Goal: Task Accomplishment & Management: Use online tool/utility

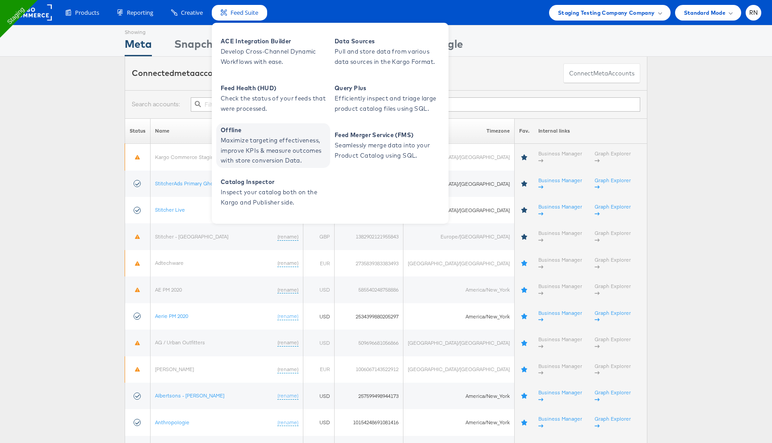
click at [253, 147] on span "Maximize targeting effectiveness, improve KPIs & measure outcomes with store co…" at bounding box center [274, 150] width 107 height 30
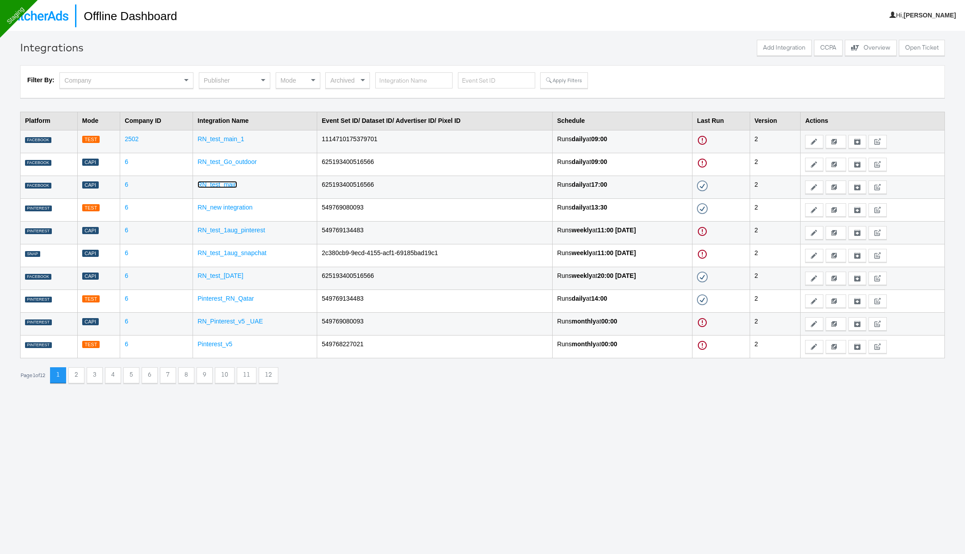
click at [219, 182] on link "RN_test_main" at bounding box center [217, 184] width 40 height 7
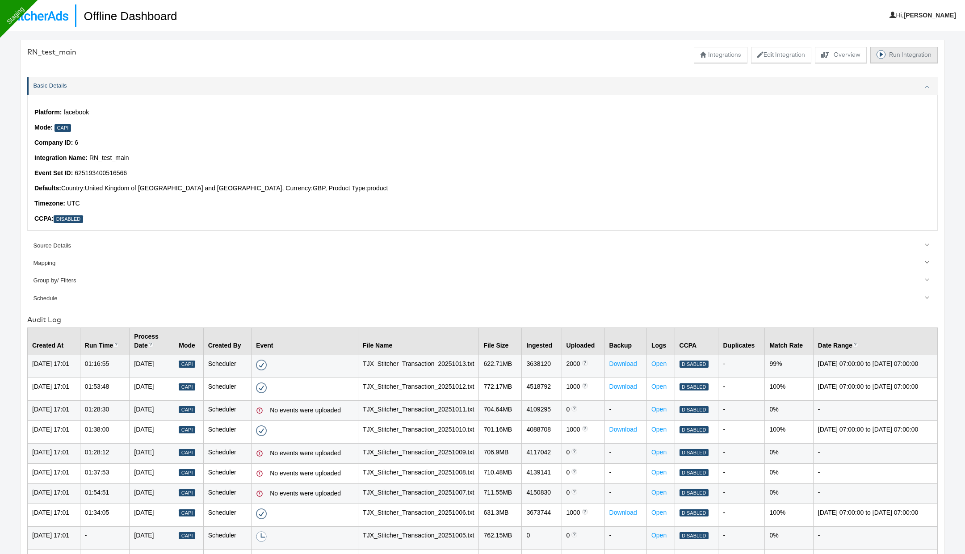
click at [900, 56] on button "Run Integration" at bounding box center [903, 55] width 67 height 16
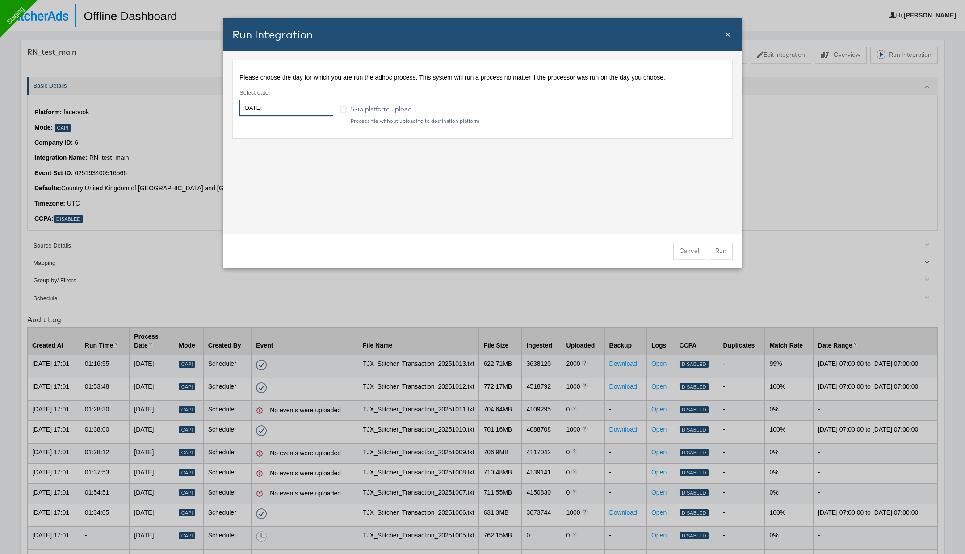
click at [301, 108] on input "2025-10-15" at bounding box center [286, 108] width 94 height 16
click at [269, 175] on td "13" at bounding box center [264, 178] width 15 height 13
type input "2025-10-13"
click at [479, 185] on div "Please choose the day for which you are run the adhoc process. This system will…" at bounding box center [482, 142] width 518 height 183
click at [409, 110] on span "Skip platform upload" at bounding box center [381, 108] width 62 height 9
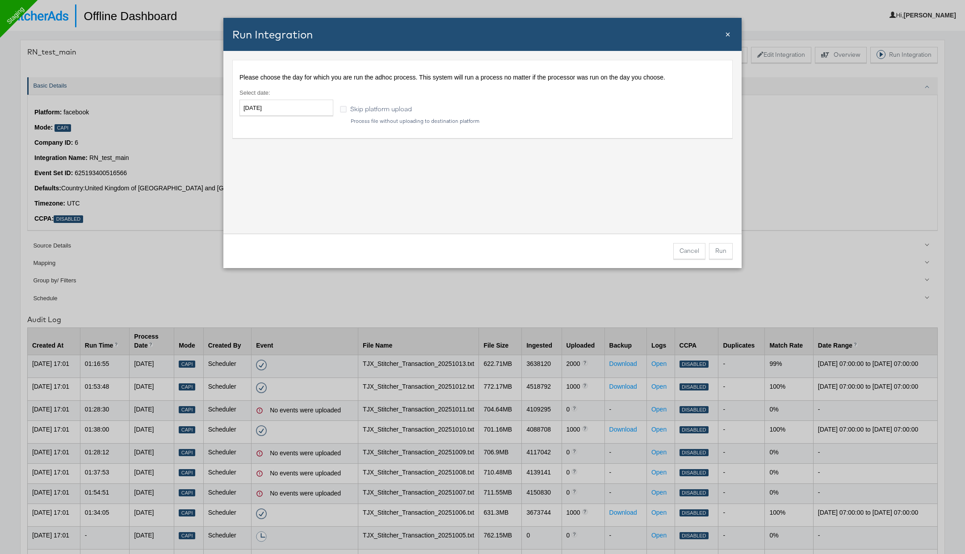
click at [0, 0] on input "Skip platform upload" at bounding box center [0, 0] width 0 height 0
click at [717, 247] on button "Run" at bounding box center [721, 251] width 24 height 16
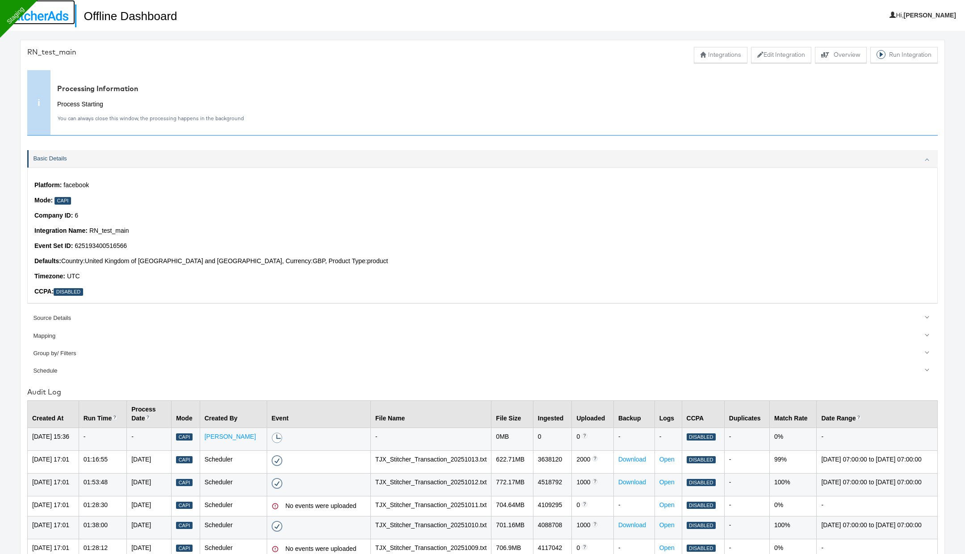
click at [47, 19] on img at bounding box center [38, 16] width 62 height 10
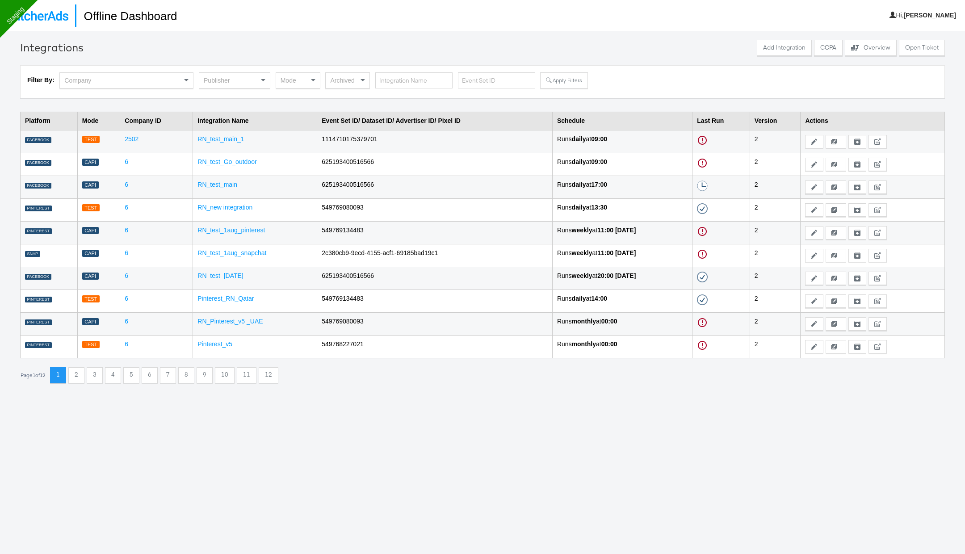
click at [242, 86] on div "Publisher" at bounding box center [234, 80] width 71 height 15
click at [554, 75] on button "Apply Filters" at bounding box center [563, 80] width 47 height 16
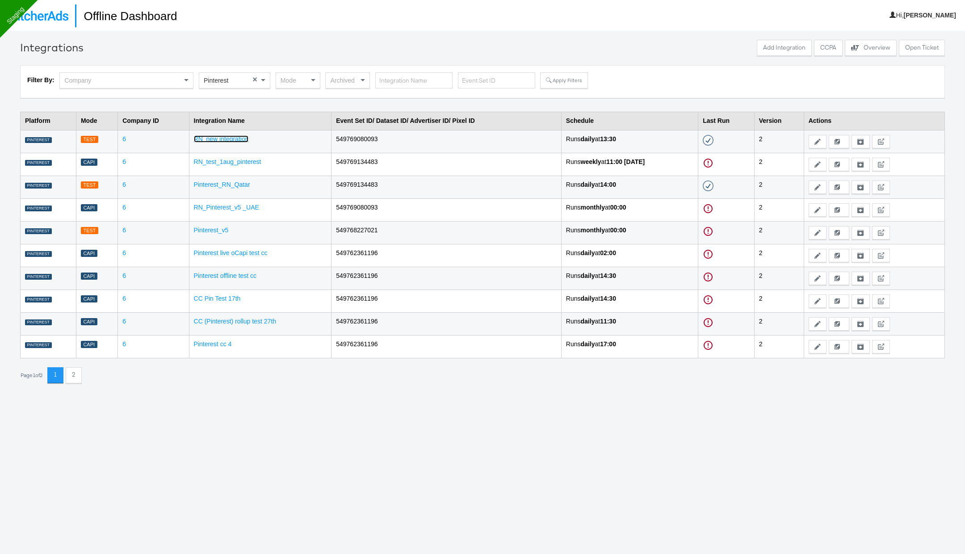
click at [228, 136] on link "RN_new integration" at bounding box center [221, 138] width 55 height 7
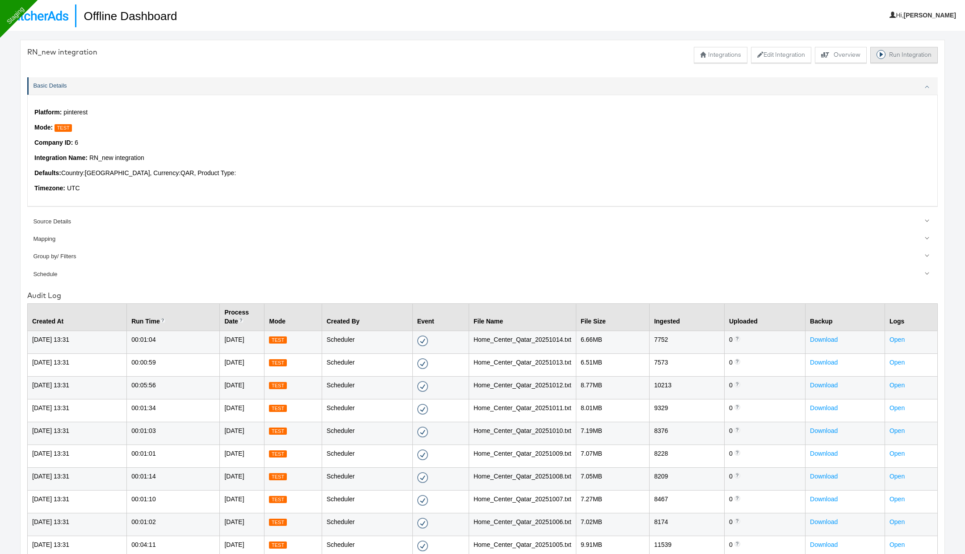
click at [909, 55] on button "Run Integration" at bounding box center [903, 55] width 67 height 16
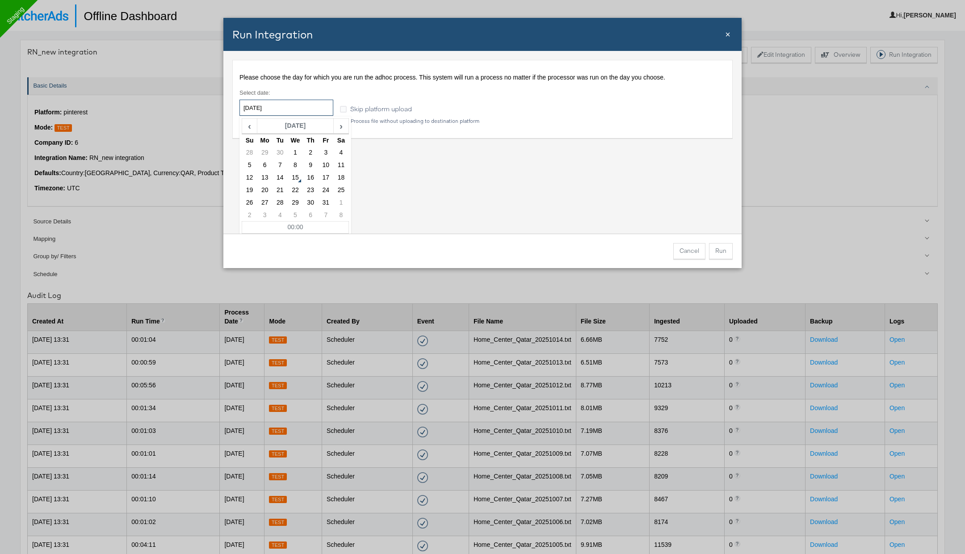
click at [306, 110] on input "2025-10-15" at bounding box center [286, 108] width 94 height 16
click at [283, 172] on td "14" at bounding box center [280, 178] width 15 height 13
type input "2025-10-14"
click at [664, 200] on div "Please choose the day for which you are run the adhoc process. This system will…" at bounding box center [482, 142] width 518 height 183
click at [723, 249] on button "Run" at bounding box center [721, 251] width 24 height 16
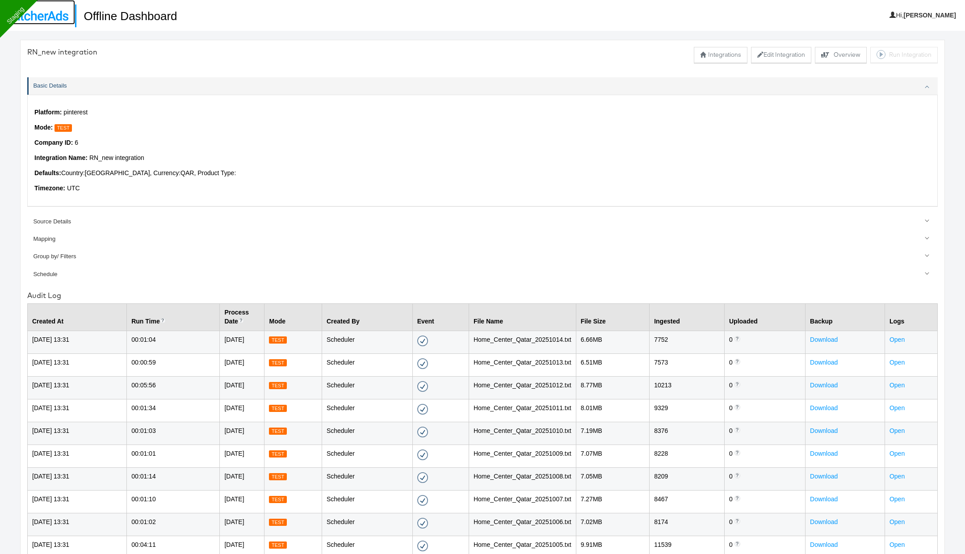
click at [49, 12] on img at bounding box center [38, 16] width 62 height 10
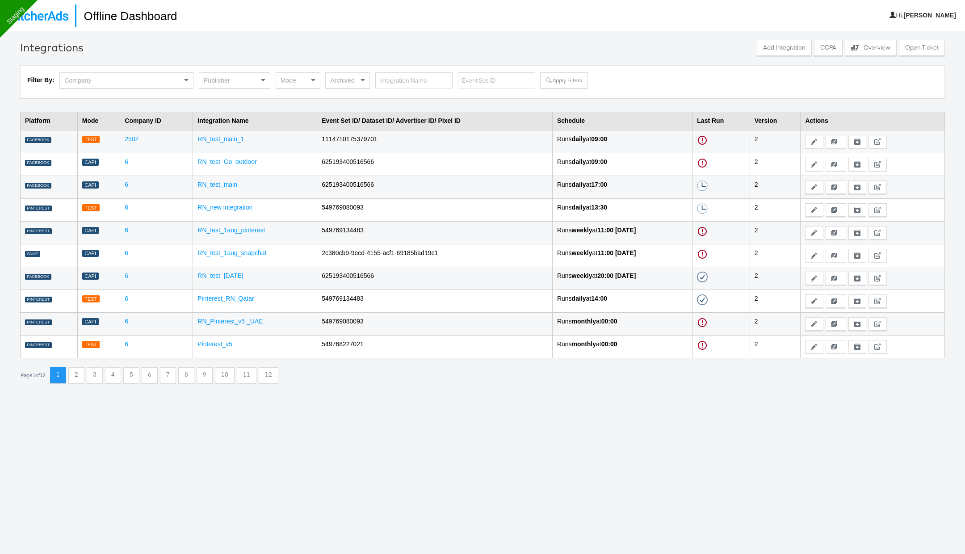
click at [246, 75] on div "Publisher" at bounding box center [234, 80] width 71 height 15
click at [551, 87] on button "Apply Filters" at bounding box center [563, 80] width 47 height 16
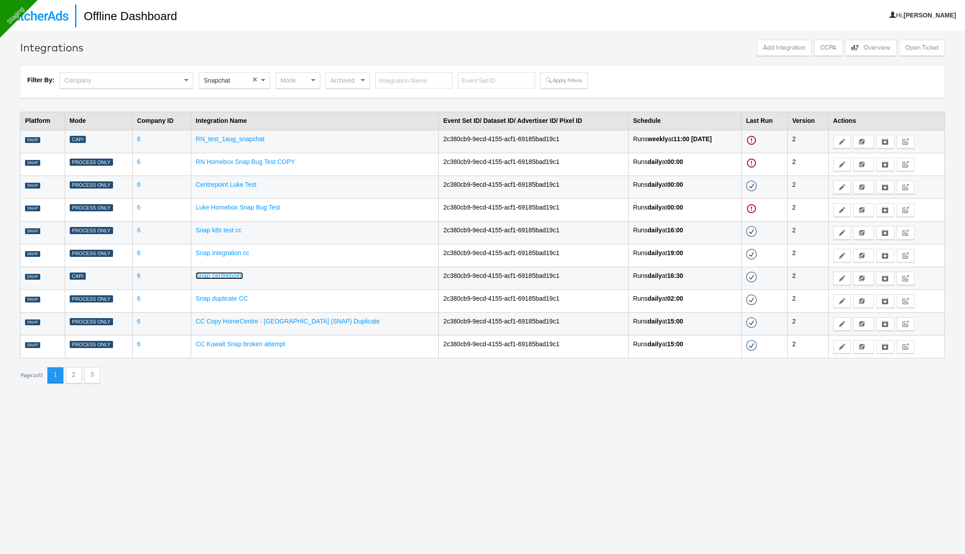
click at [231, 274] on link "Snap centrepoint" at bounding box center [219, 275] width 47 height 7
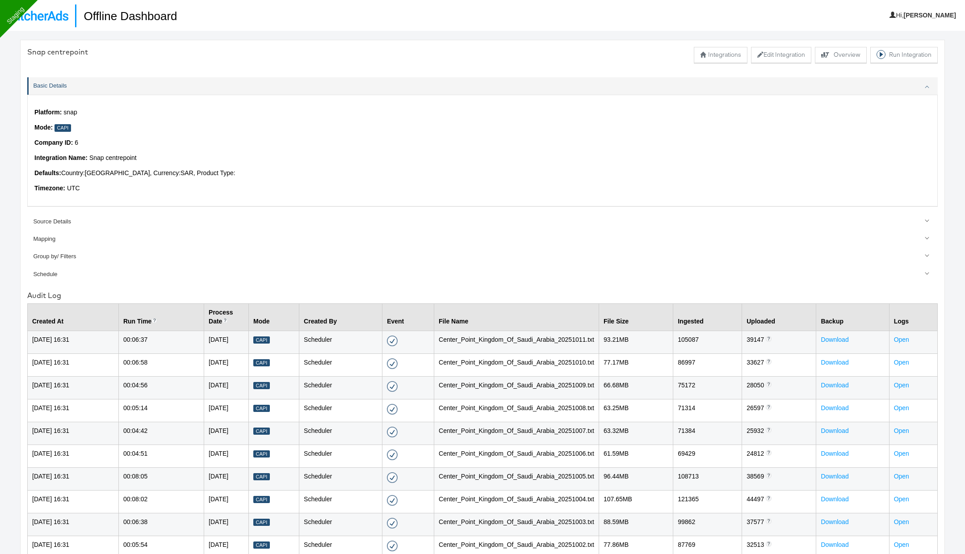
click at [916, 63] on div "Snap centrepoint Integrations Edit Integration Explore activity for this offlin…" at bounding box center [482, 307] width 925 height 535
click at [902, 51] on button "Run Integration" at bounding box center [903, 55] width 67 height 16
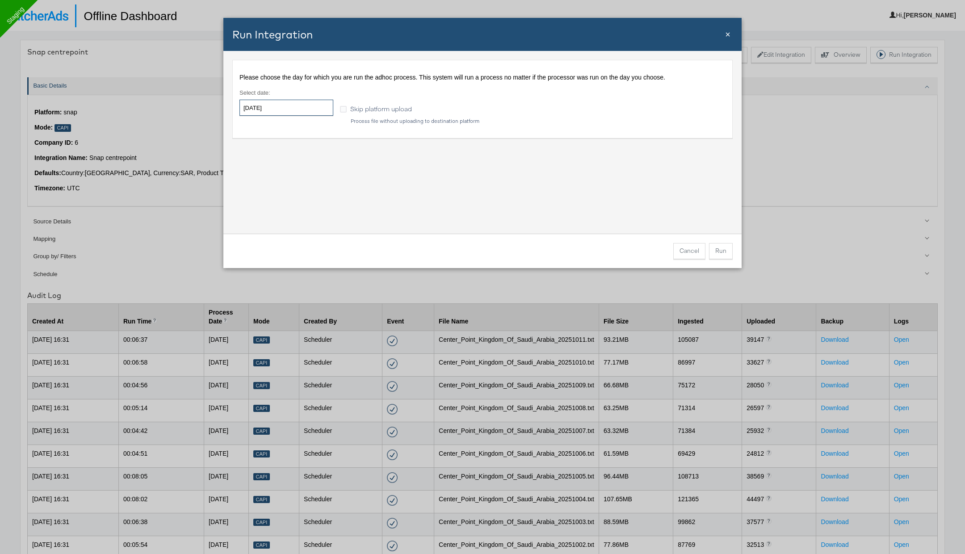
click at [305, 105] on input "2025-10-15" at bounding box center [286, 108] width 94 height 16
click at [343, 164] on td "11" at bounding box center [340, 165] width 15 height 13
type input "2025-10-11"
click at [474, 204] on div "Please choose the day for which you are run the adhoc process. This system will…" at bounding box center [482, 142] width 518 height 183
click at [380, 108] on span "Skip platform upload" at bounding box center [381, 108] width 62 height 9
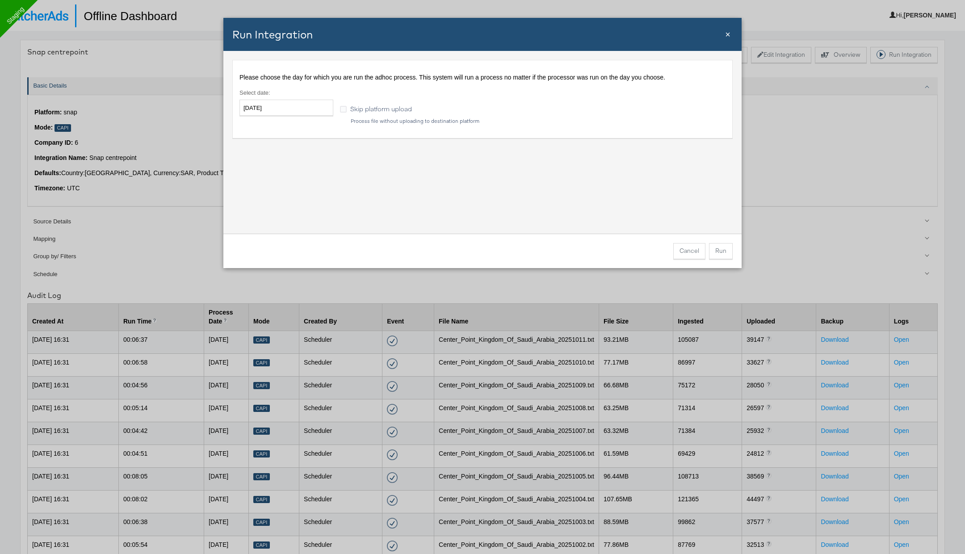
click at [0, 0] on input "Skip platform upload" at bounding box center [0, 0] width 0 height 0
click at [716, 249] on button "Run" at bounding box center [721, 251] width 24 height 16
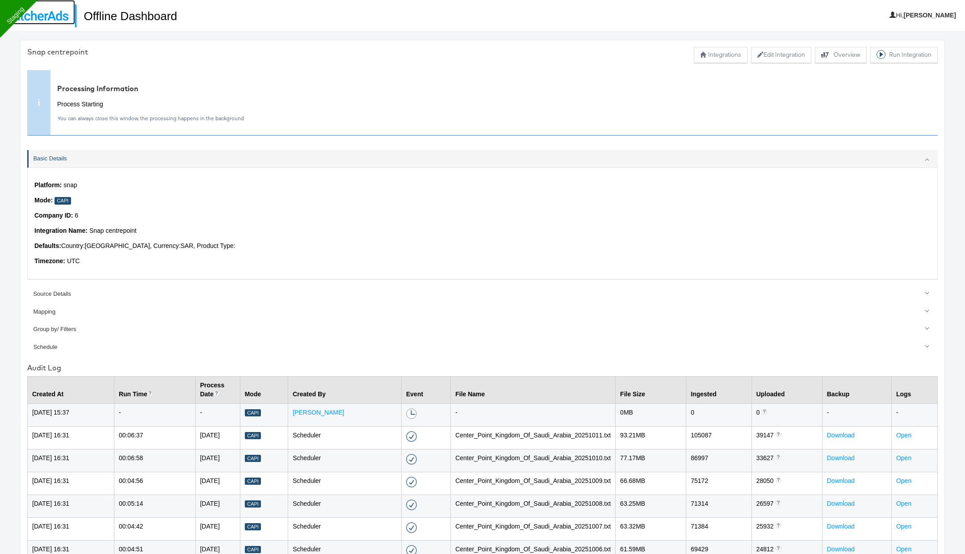
click at [50, 20] on img at bounding box center [38, 16] width 62 height 10
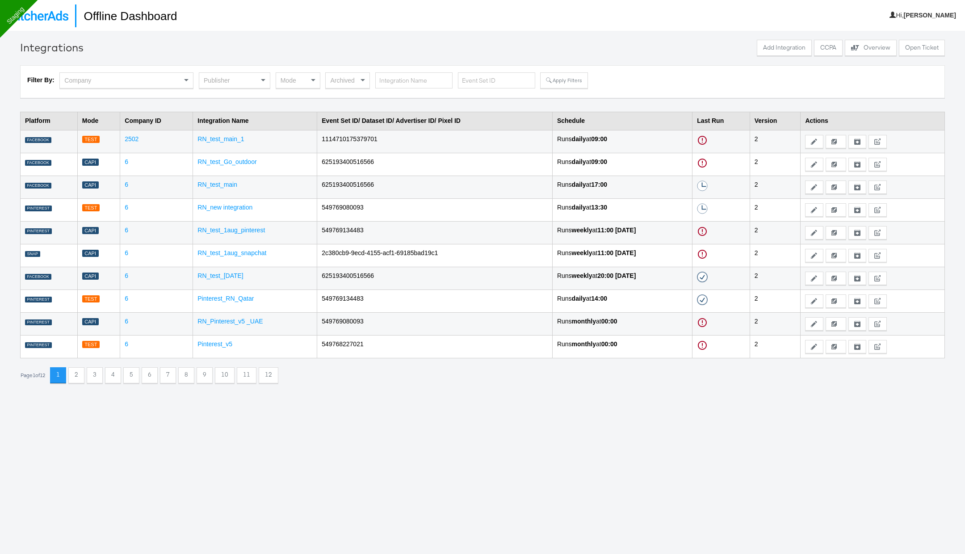
click at [241, 79] on div "Publisher" at bounding box center [234, 80] width 71 height 15
click at [573, 81] on button "Apply Filters" at bounding box center [563, 80] width 47 height 16
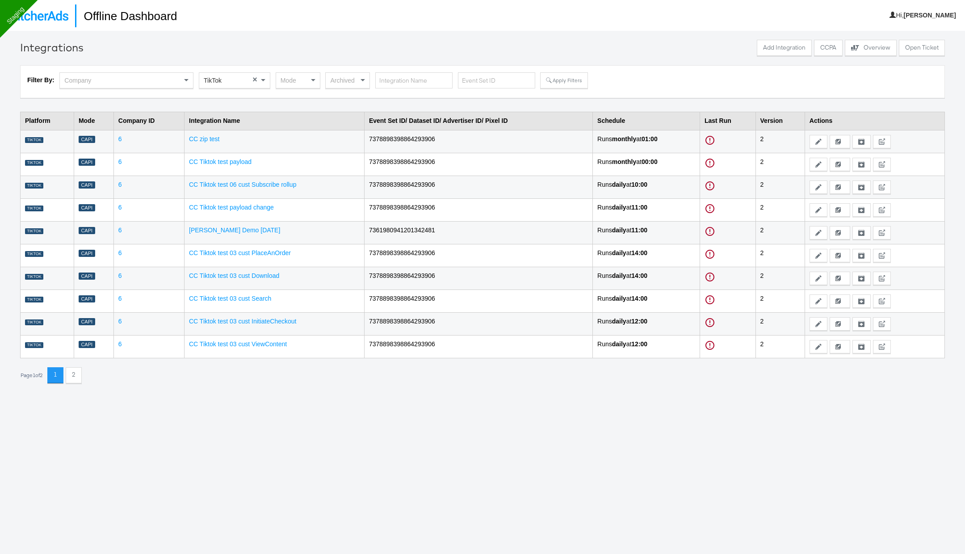
scroll to position [30, 0]
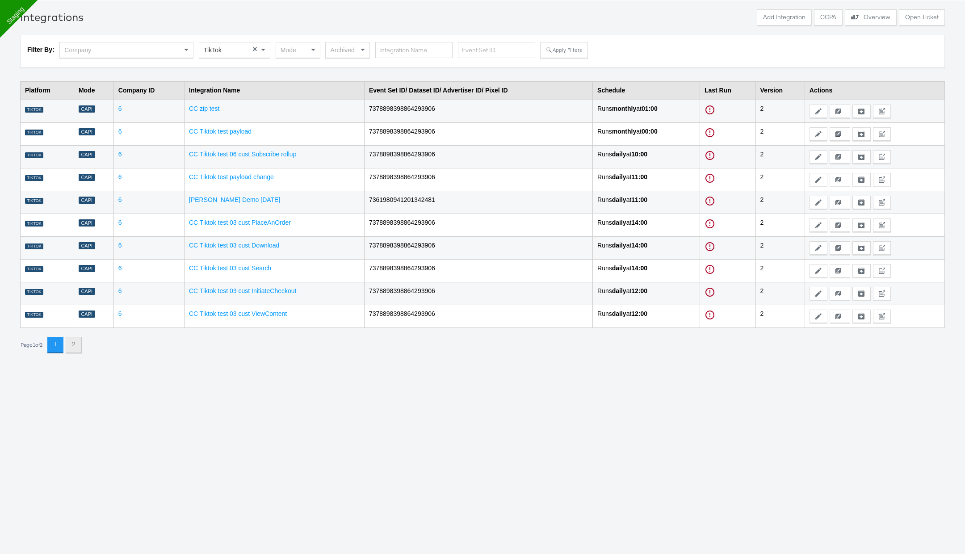
click at [74, 340] on button "2" at bounding box center [74, 345] width 16 height 16
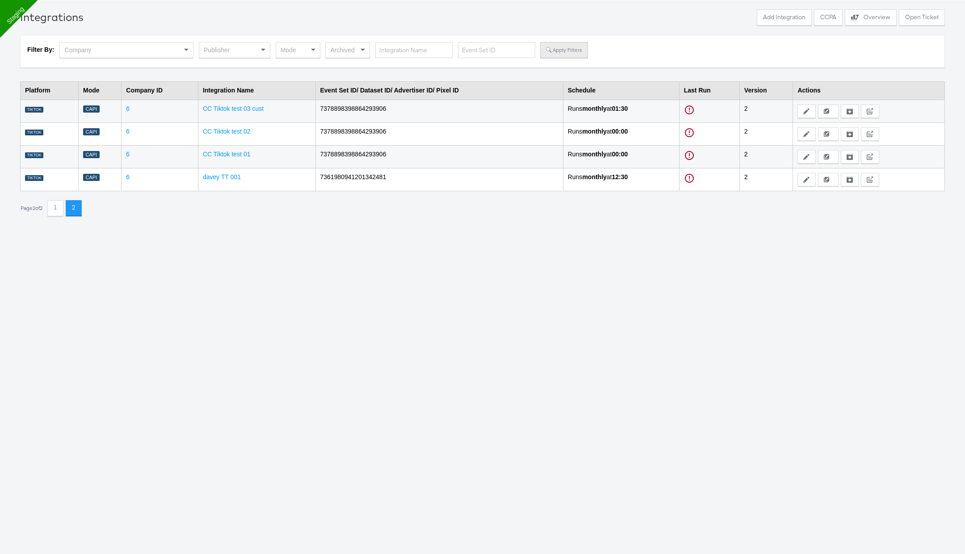
click at [558, 54] on button "Apply Filters" at bounding box center [563, 50] width 47 height 16
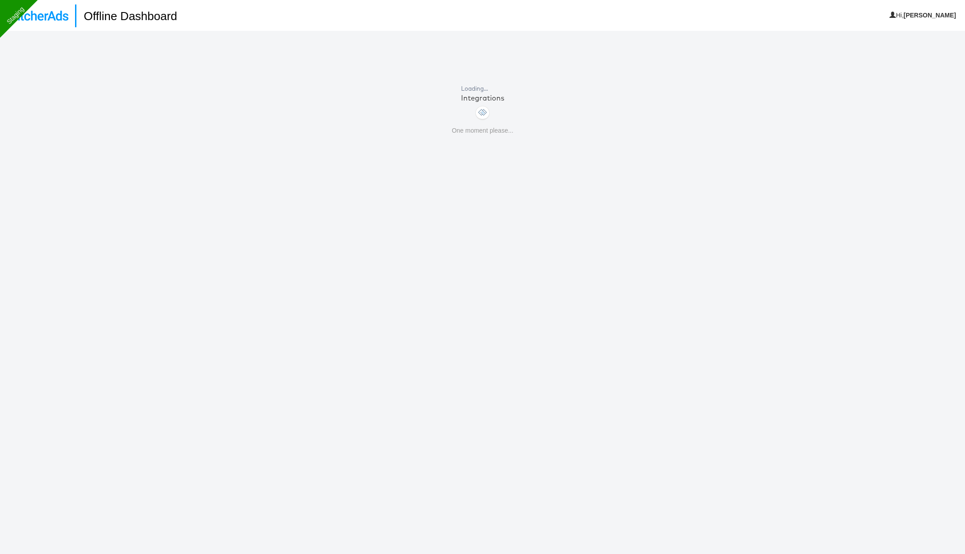
scroll to position [30, 0]
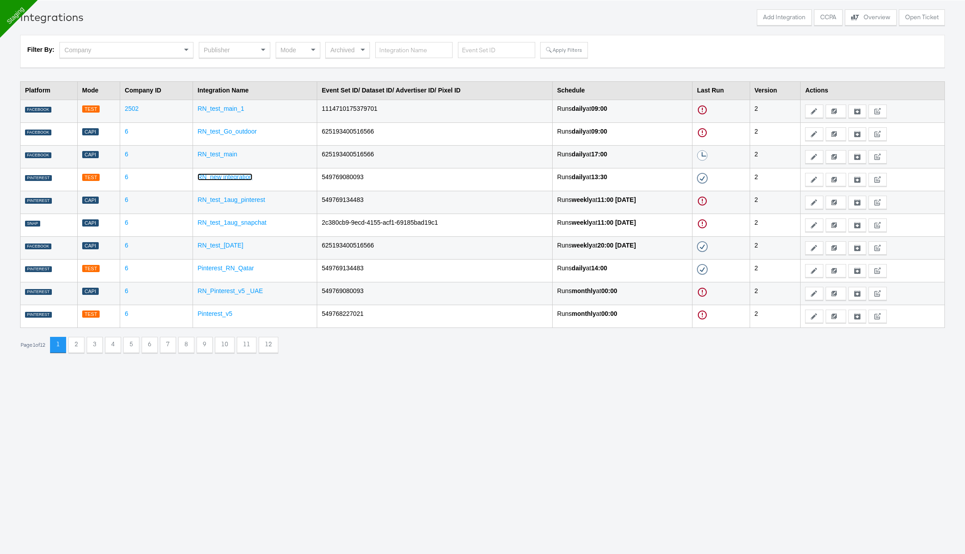
click at [218, 176] on link "RN_new integration" at bounding box center [224, 176] width 55 height 7
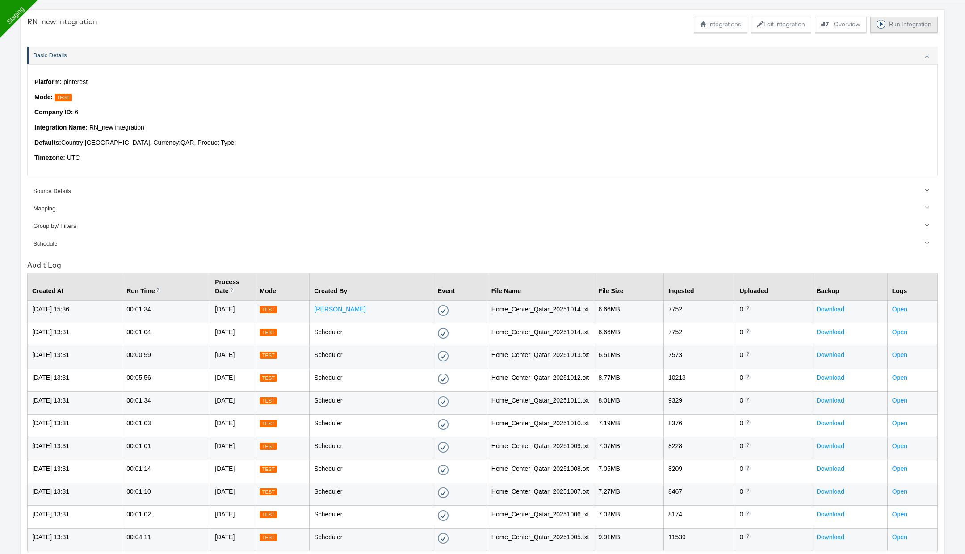
click at [893, 23] on button "Run Integration" at bounding box center [903, 25] width 67 height 16
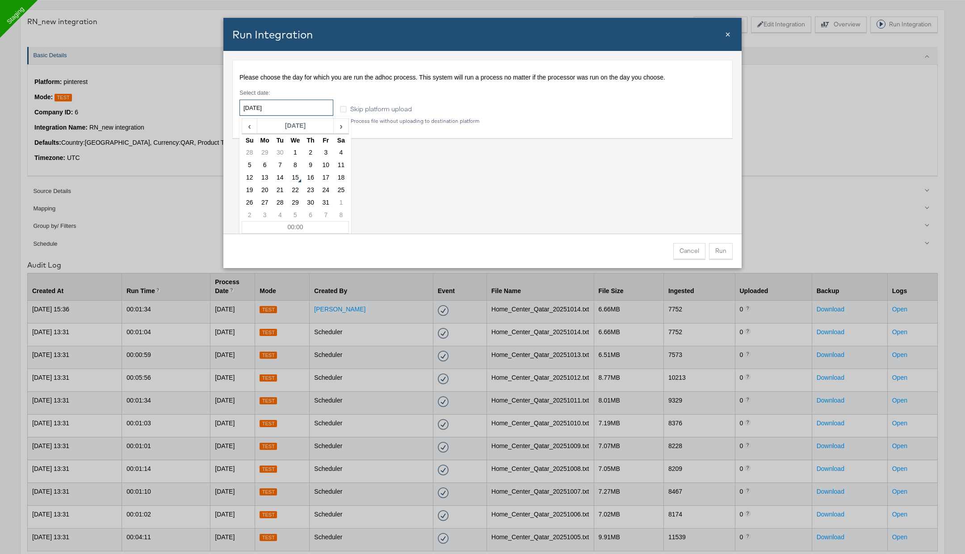
click at [298, 106] on input "2025-10-15" at bounding box center [286, 108] width 94 height 16
click at [285, 175] on td "14" at bounding box center [280, 178] width 15 height 13
type input "2025-10-14"
click at [509, 214] on div "Please choose the day for which you are run the adhoc process. This system will…" at bounding box center [482, 142] width 518 height 183
click at [719, 250] on button "Run" at bounding box center [721, 251] width 24 height 16
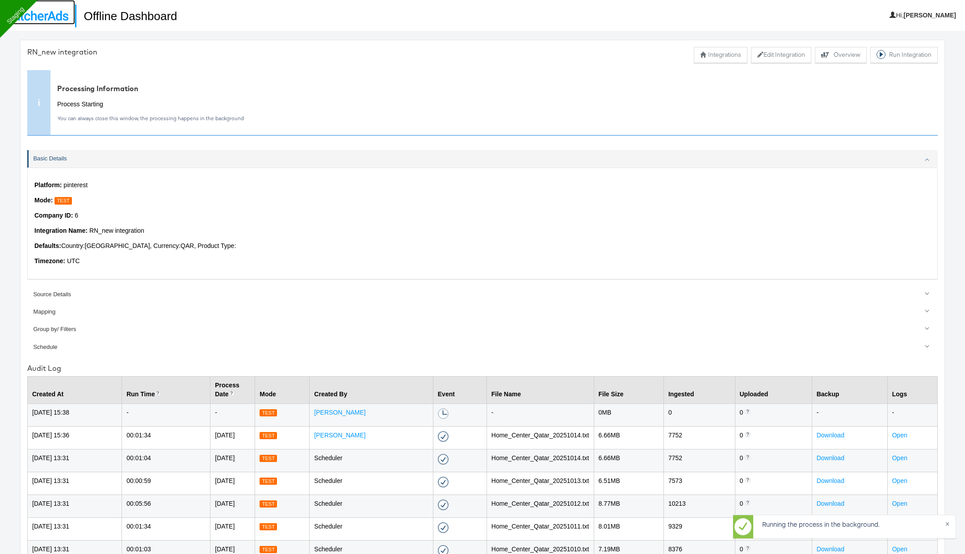
click at [52, 17] on img at bounding box center [38, 16] width 62 height 10
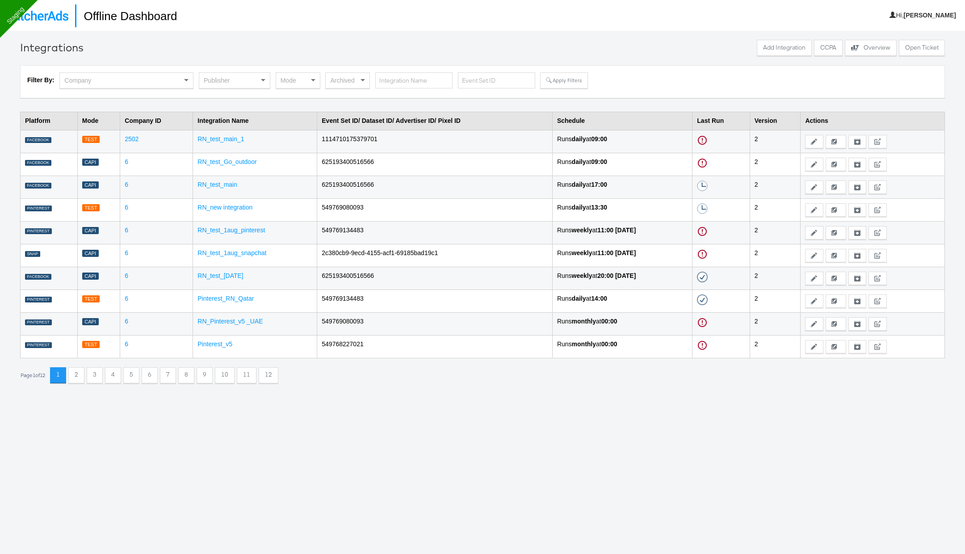
click at [243, 83] on div "Publisher" at bounding box center [234, 80] width 71 height 15
click at [560, 77] on button "Apply Filters" at bounding box center [563, 80] width 47 height 16
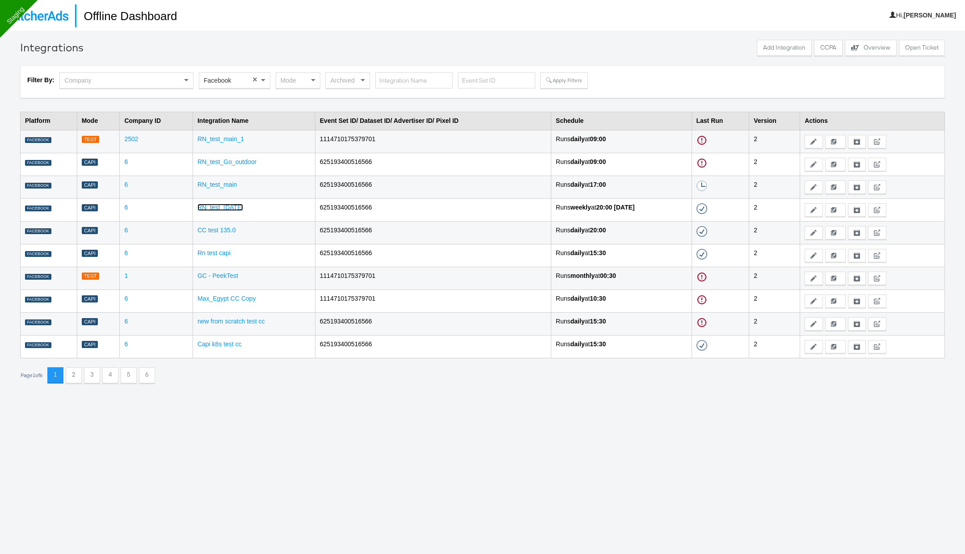
click at [218, 207] on link "RN_test_[DATE]" at bounding box center [220, 207] width 46 height 7
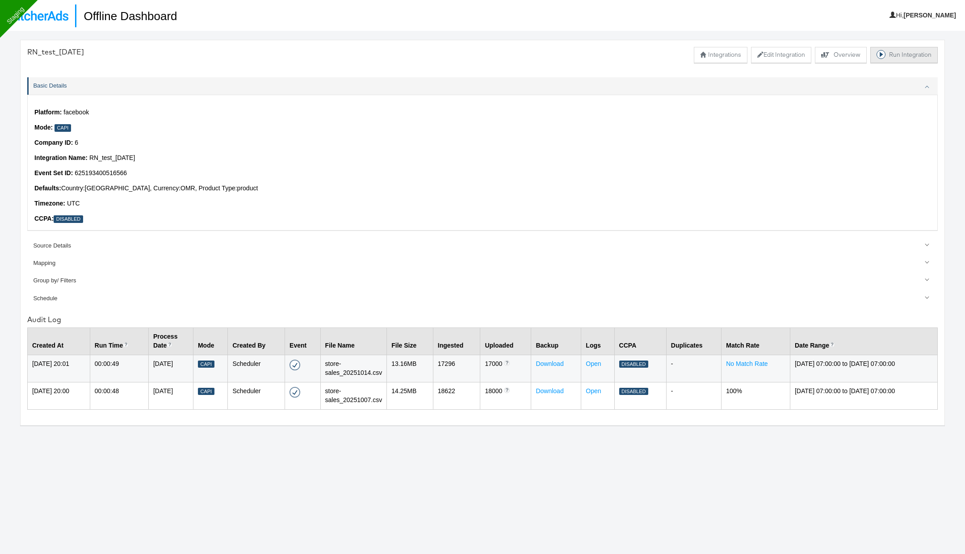
click at [896, 56] on button "Run Integration" at bounding box center [903, 55] width 67 height 16
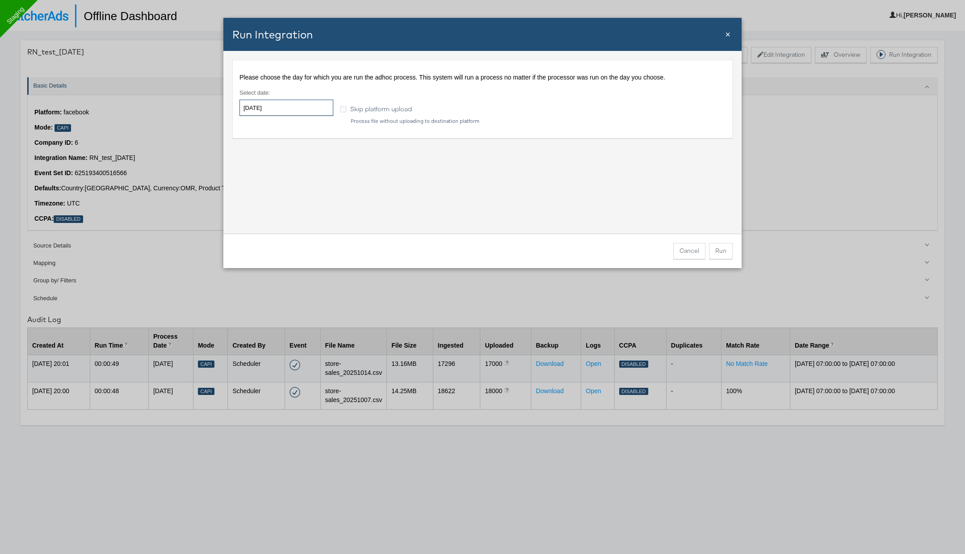
click at [289, 108] on input "2025-10-15" at bounding box center [286, 108] width 94 height 16
click at [281, 176] on td "14" at bounding box center [280, 178] width 15 height 13
type input "2025-10-14"
click at [512, 174] on div "Please choose the day for which you are run the adhoc process. This system will…" at bounding box center [482, 142] width 518 height 183
click at [719, 252] on button "Run" at bounding box center [721, 251] width 24 height 16
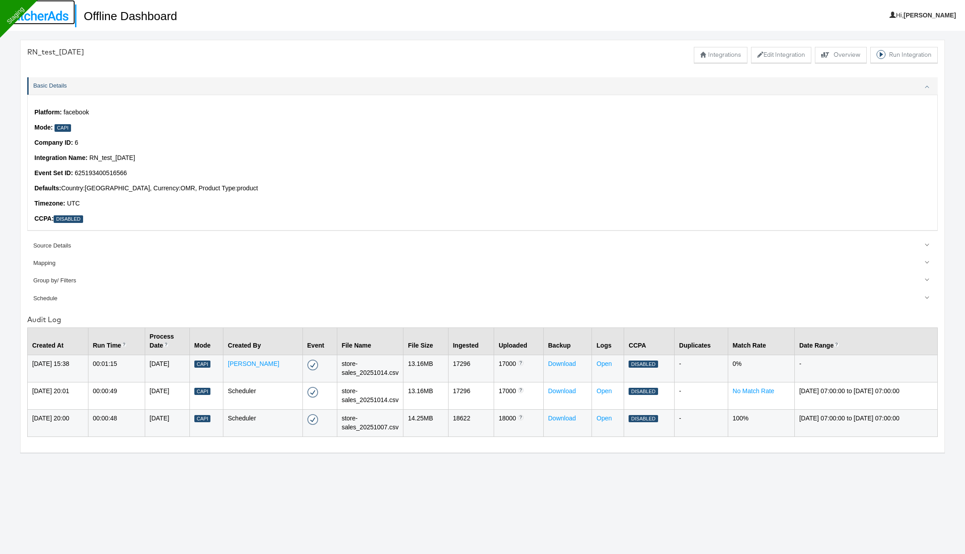
click at [59, 20] on img at bounding box center [38, 16] width 62 height 10
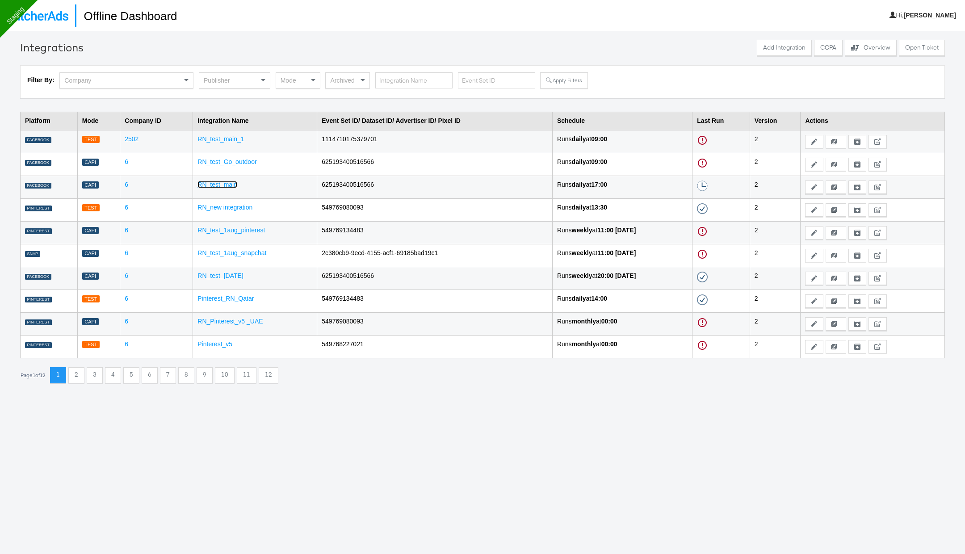
click at [220, 182] on link "RN_test_main" at bounding box center [217, 184] width 40 height 7
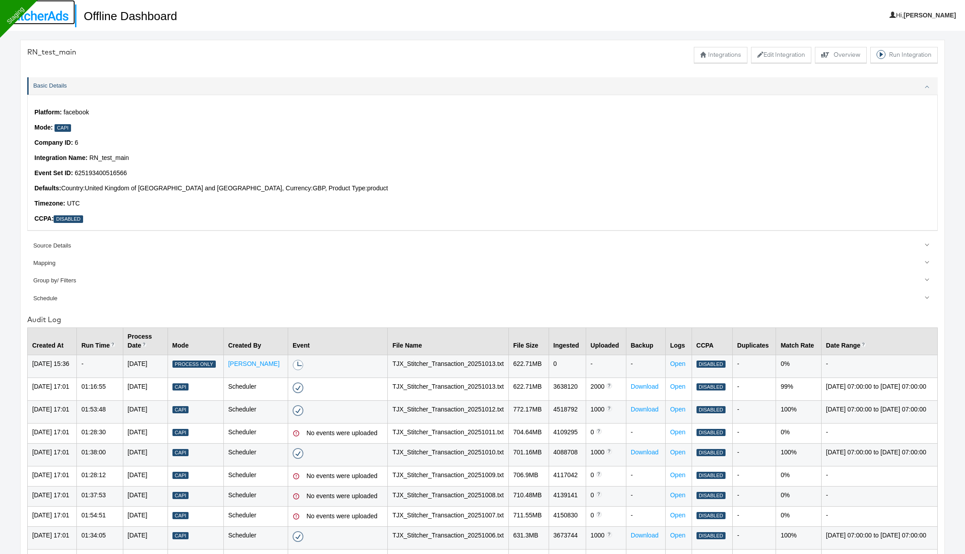
click at [44, 13] on img at bounding box center [38, 16] width 62 height 10
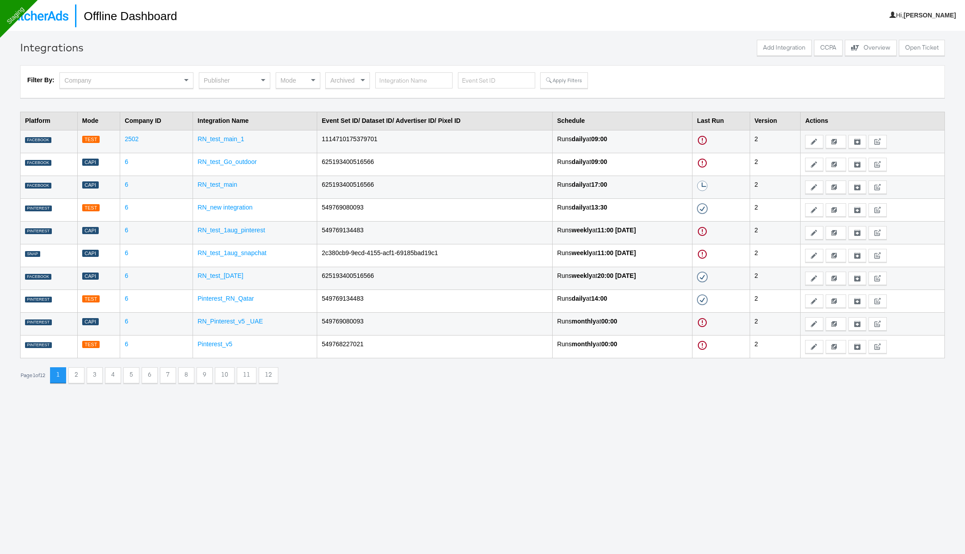
click at [222, 81] on div "Publisher" at bounding box center [234, 80] width 71 height 15
click at [556, 81] on button "Apply Filters" at bounding box center [563, 80] width 47 height 16
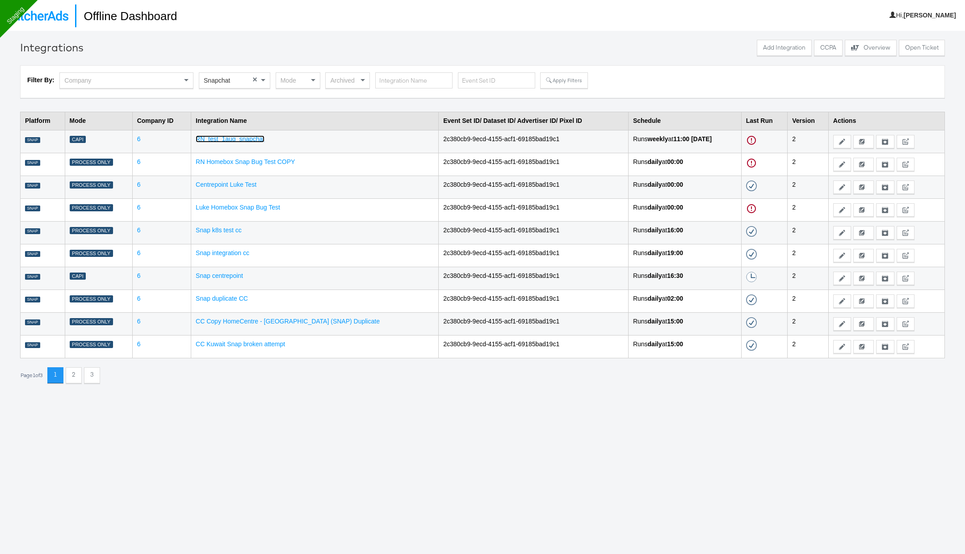
click at [249, 136] on link "RN_test_1aug_snapchat" at bounding box center [230, 138] width 69 height 7
click at [257, 77] on div "Publisher" at bounding box center [234, 80] width 71 height 15
click at [554, 81] on button "Apply Filters" at bounding box center [563, 80] width 47 height 16
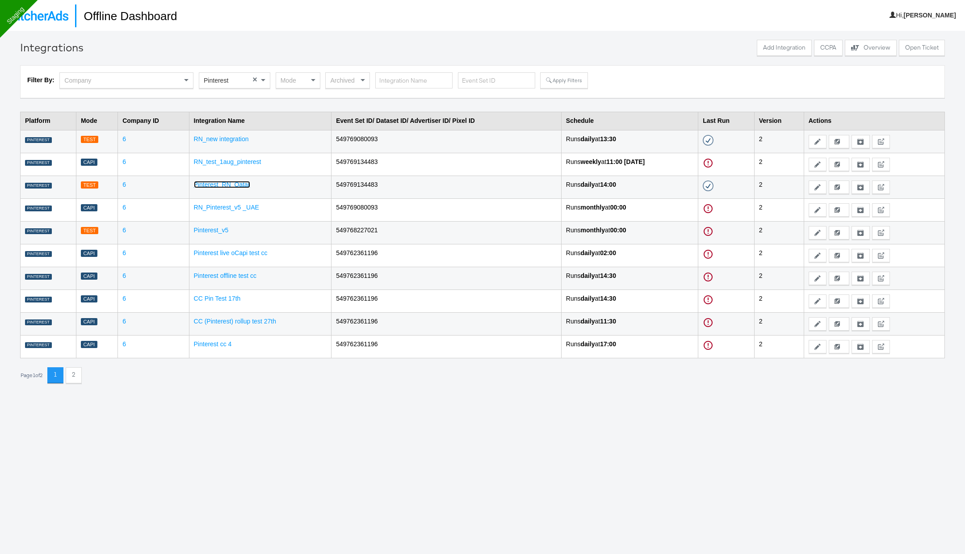
click at [219, 182] on link "Pinterest_RN_Qatar" at bounding box center [222, 184] width 56 height 7
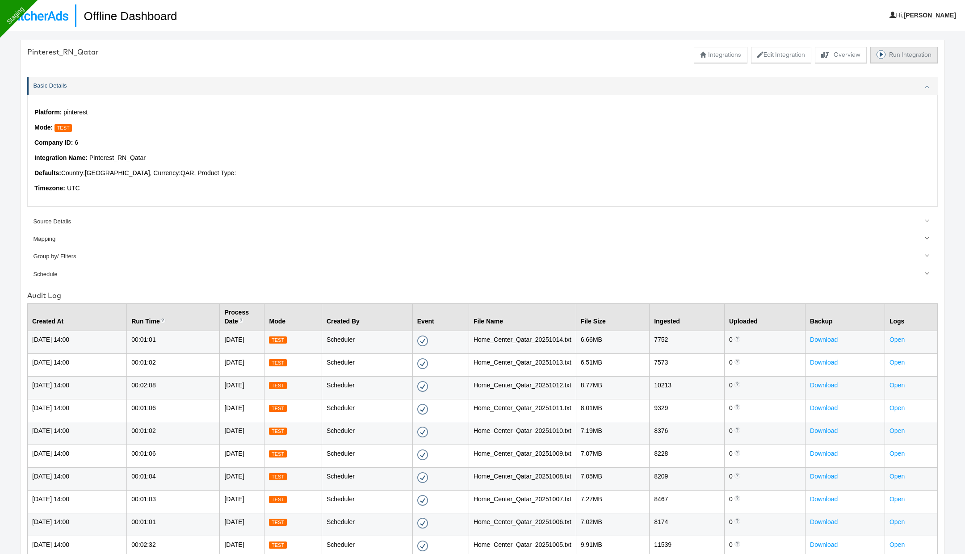
click at [912, 55] on button "Run Integration" at bounding box center [903, 55] width 67 height 16
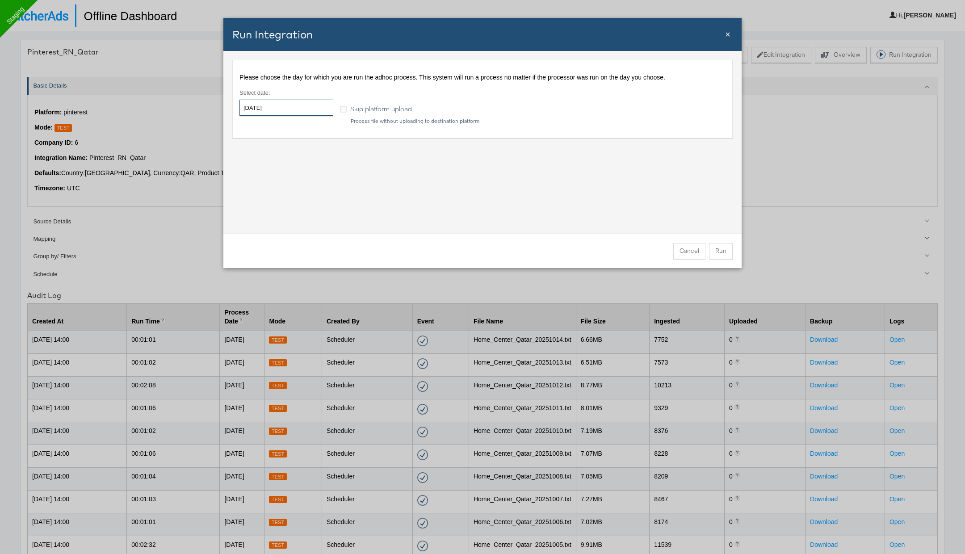
click at [279, 110] on input "2025-10-15" at bounding box center [286, 108] width 94 height 16
click at [278, 172] on td "14" at bounding box center [280, 178] width 15 height 13
type input "2025-10-14"
click at [530, 182] on div "Please choose the day for which you are run the adhoc process. This system will…" at bounding box center [482, 142] width 518 height 183
click at [724, 251] on button "Run" at bounding box center [721, 251] width 24 height 16
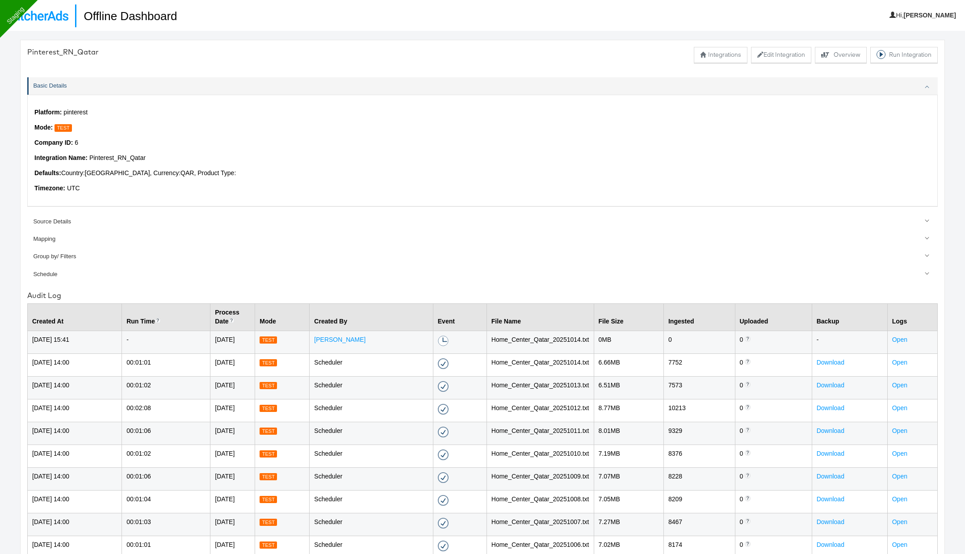
click at [45, 26] on nav "Offline Dashboard Hi, [GEOGRAPHIC_DATA]" at bounding box center [482, 15] width 965 height 31
click at [50, 13] on img at bounding box center [38, 16] width 62 height 10
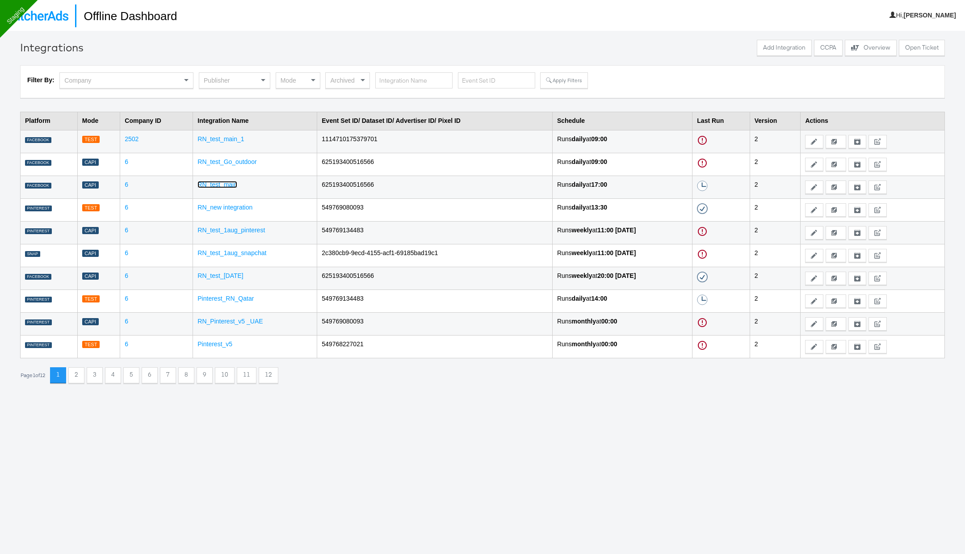
click at [219, 184] on link "RN_test_main" at bounding box center [217, 184] width 40 height 7
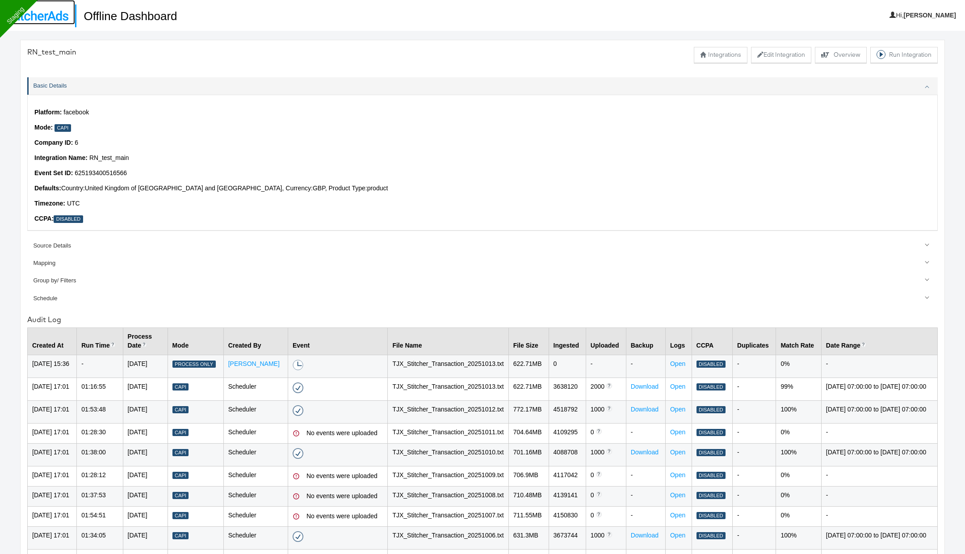
click at [50, 3] on link at bounding box center [37, 12] width 75 height 25
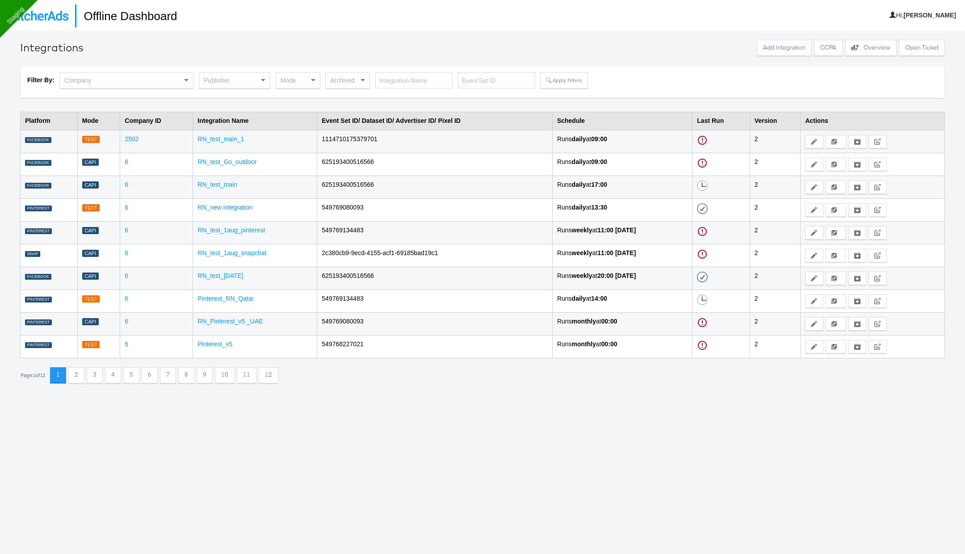
click at [209, 82] on div "Publisher" at bounding box center [234, 80] width 71 height 15
click at [555, 85] on button "Apply Filters" at bounding box center [563, 80] width 47 height 16
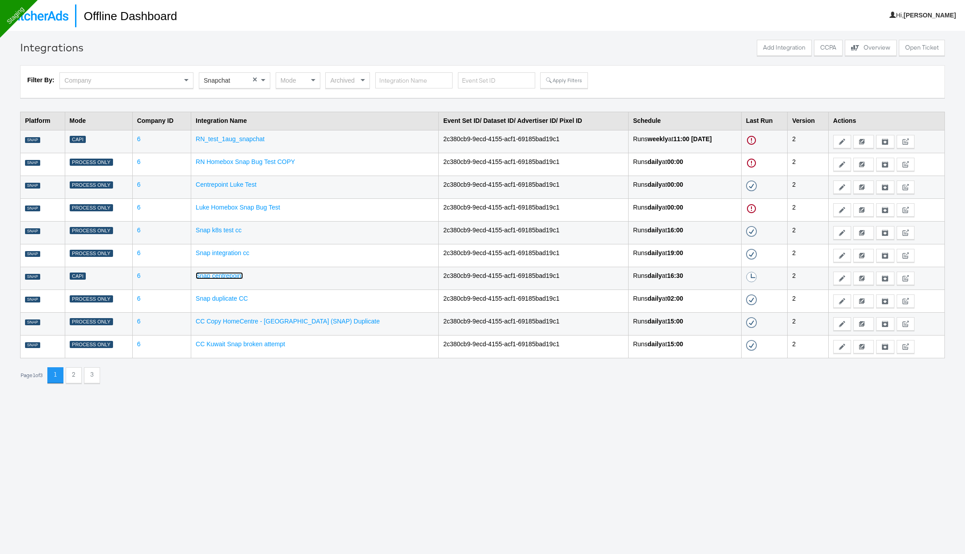
click at [243, 273] on link "Snap centrepoint" at bounding box center [219, 275] width 47 height 7
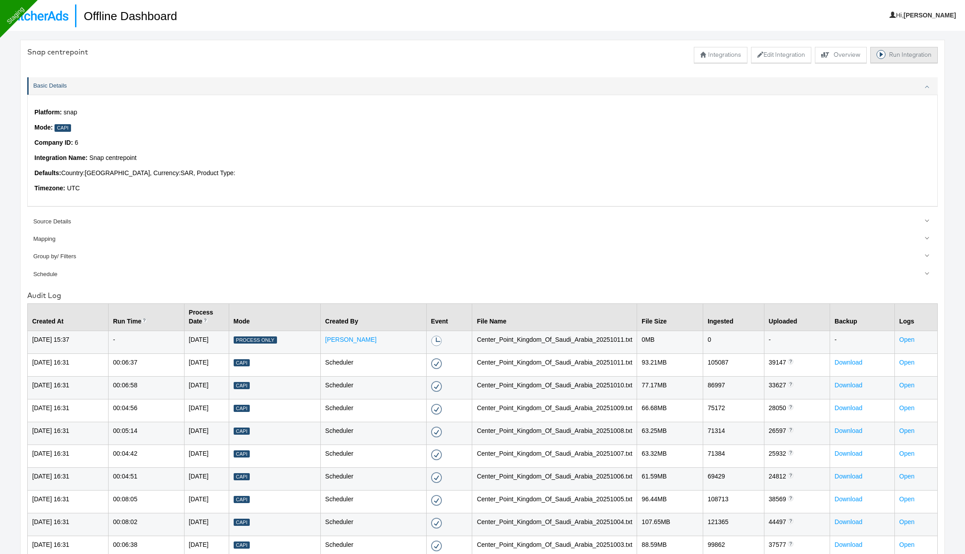
click at [915, 51] on button "Run Integration" at bounding box center [903, 55] width 67 height 16
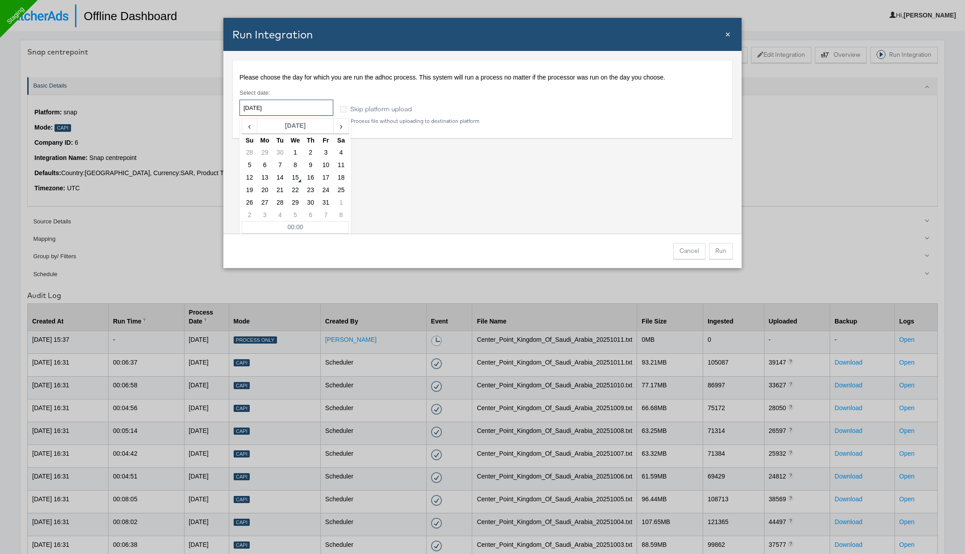
click at [328, 108] on input "[DATE]" at bounding box center [286, 108] width 94 height 16
click at [306, 109] on input "[DATE]" at bounding box center [286, 108] width 94 height 16
click at [337, 164] on td "11" at bounding box center [340, 165] width 15 height 13
type input "2025-10-11"
click at [435, 167] on div "Please choose the day for which you are run the adhoc process. This system will…" at bounding box center [482, 142] width 518 height 183
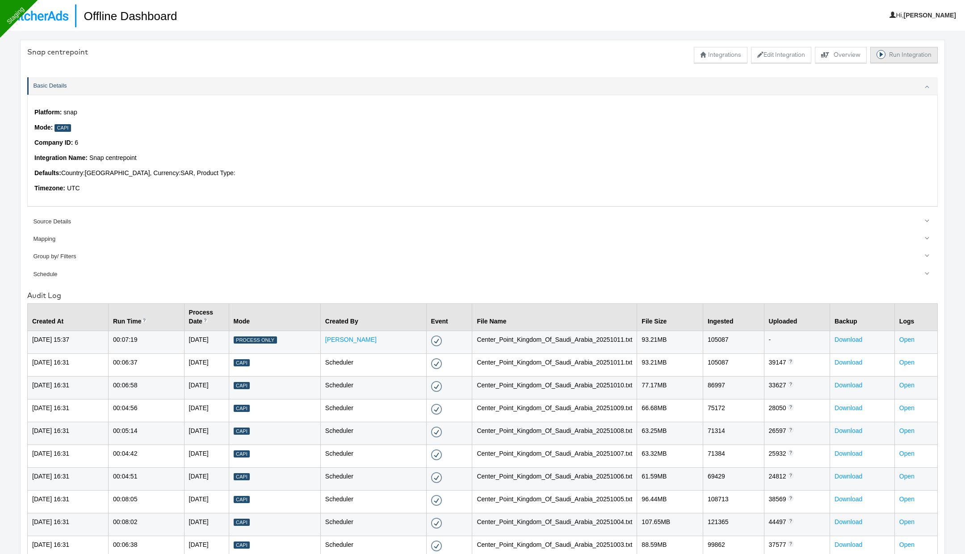
click at [897, 56] on button "Run Integration" at bounding box center [903, 55] width 67 height 16
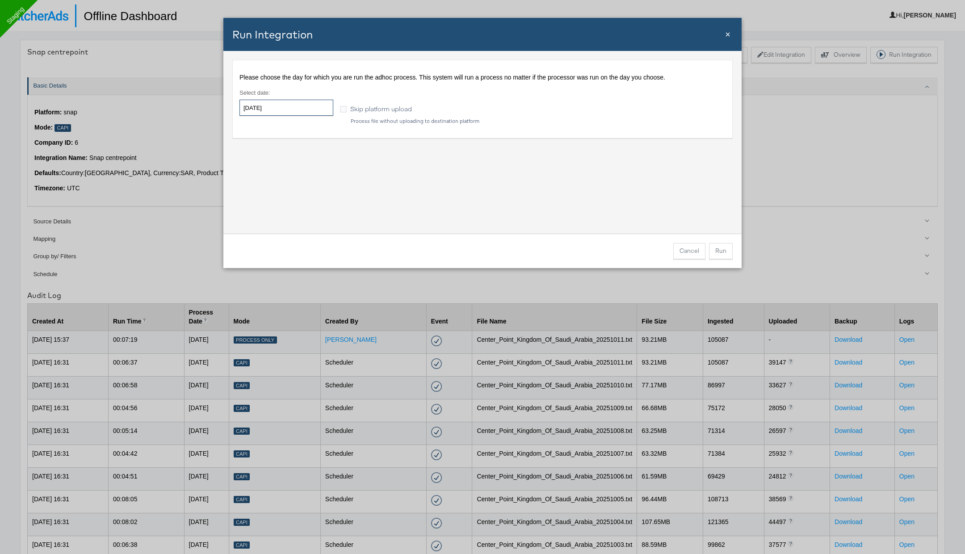
click at [305, 113] on input "[DATE]" at bounding box center [286, 108] width 94 height 16
click at [339, 164] on td "11" at bounding box center [340, 165] width 15 height 13
type input "[DATE]"
click at [479, 187] on div "Please choose the day for which you are run the adhoc process. This system will…" at bounding box center [482, 142] width 518 height 183
click at [724, 255] on button "Run" at bounding box center [721, 251] width 24 height 16
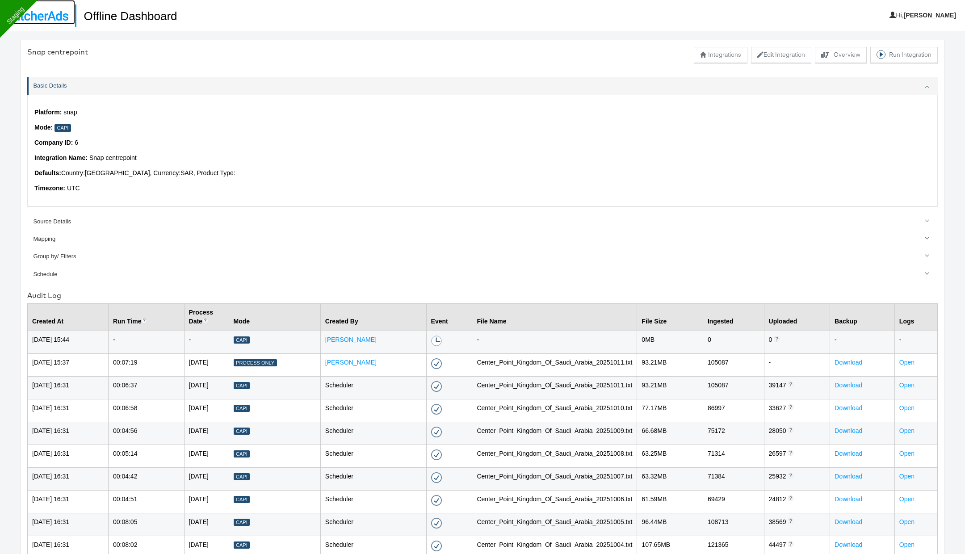
click at [34, 13] on img at bounding box center [38, 16] width 62 height 10
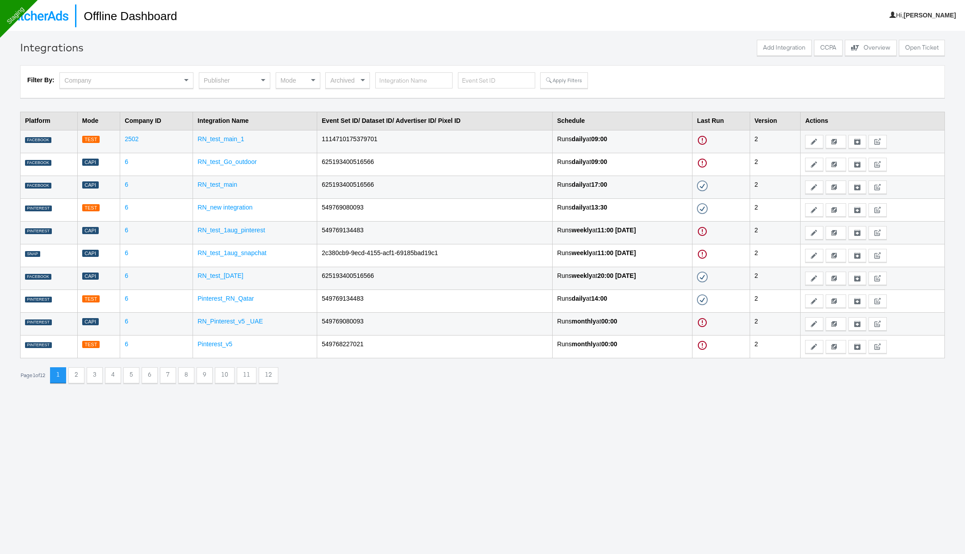
click at [226, 86] on div "Publisher" at bounding box center [234, 80] width 71 height 15
click at [557, 80] on button "Apply Filters" at bounding box center [563, 80] width 47 height 16
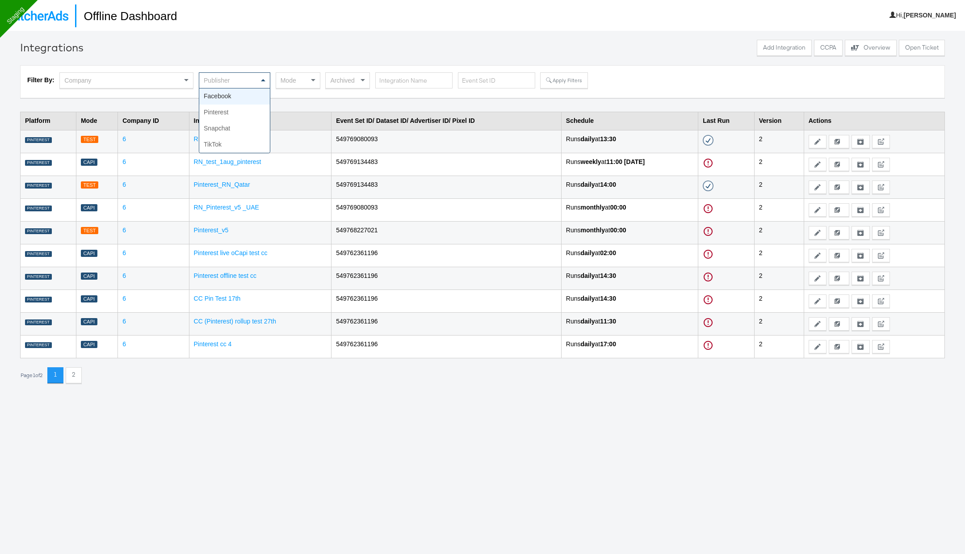
click at [252, 78] on div "Publisher" at bounding box center [234, 80] width 71 height 15
click at [546, 83] on icon at bounding box center [549, 80] width 6 height 6
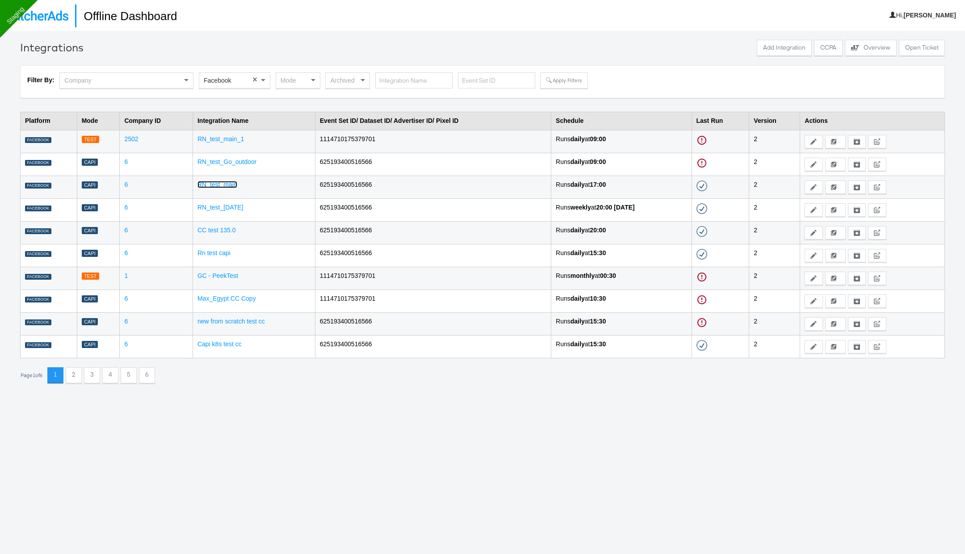
click at [201, 185] on link "RN_test_main" at bounding box center [217, 184] width 40 height 7
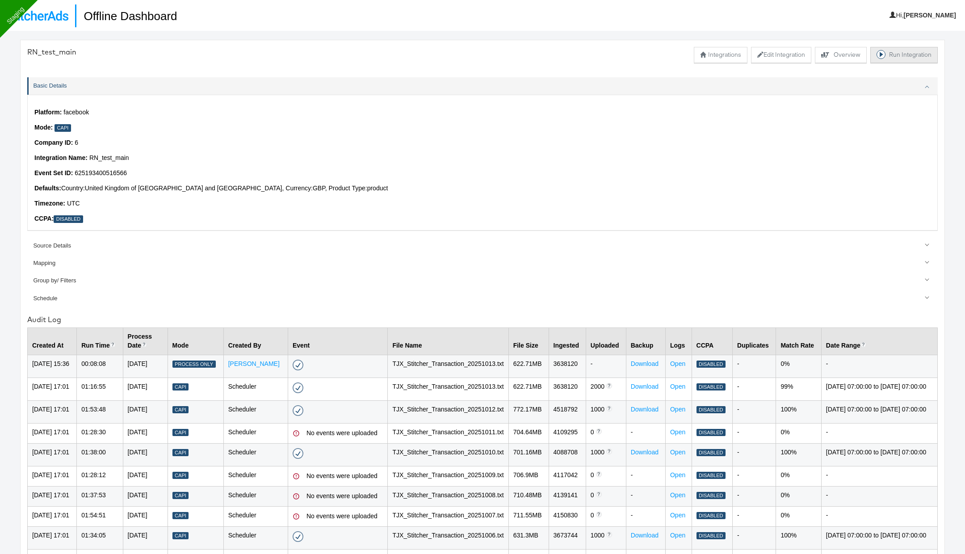
click at [895, 52] on button "Run Integration" at bounding box center [903, 55] width 67 height 16
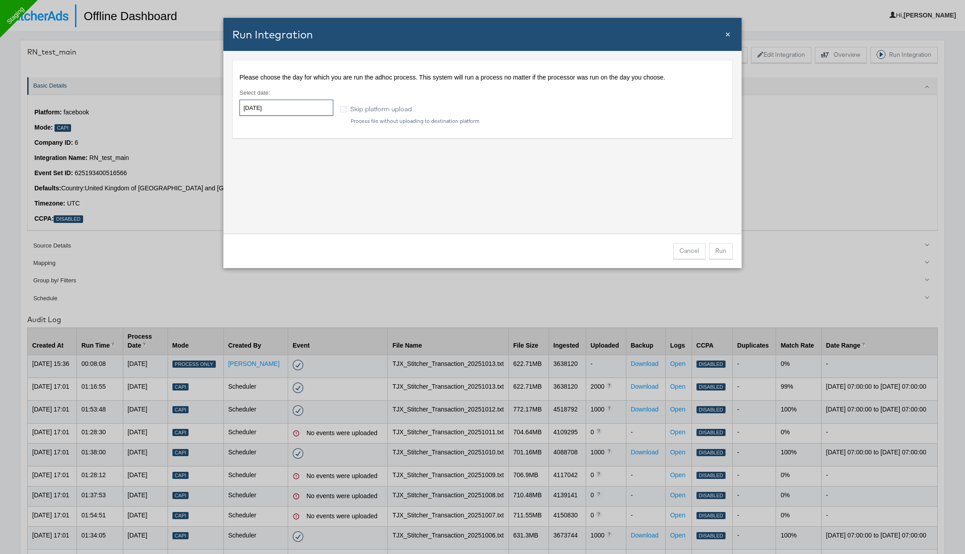
click at [310, 104] on input "2025-10-15" at bounding box center [286, 108] width 94 height 16
click at [264, 180] on td "13" at bounding box center [264, 178] width 15 height 13
type input "2025-10-13"
click at [468, 172] on div "Please choose the day for which you are run the adhoc process. This system will…" at bounding box center [482, 142] width 518 height 183
click at [723, 251] on button "Run" at bounding box center [721, 251] width 24 height 16
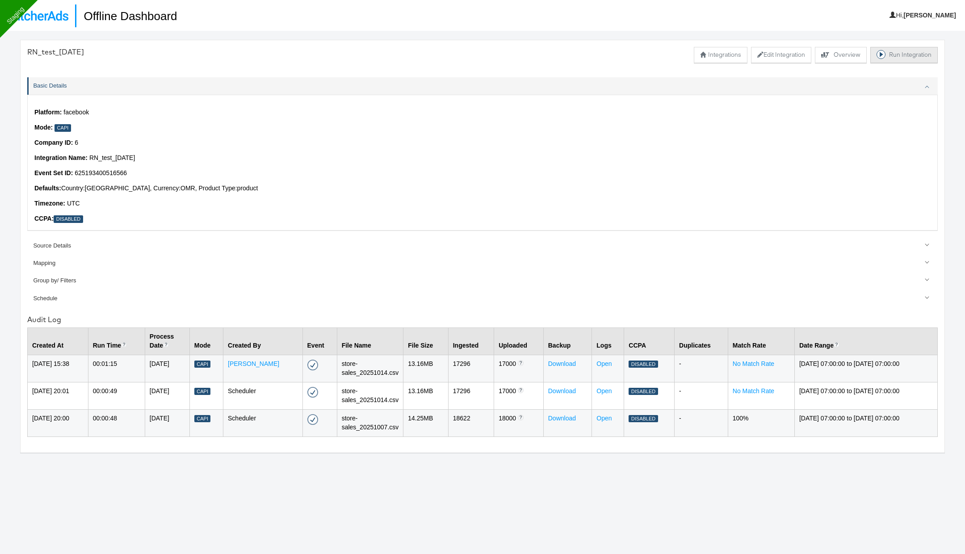
click at [894, 59] on button "Run Integration" at bounding box center [903, 55] width 67 height 16
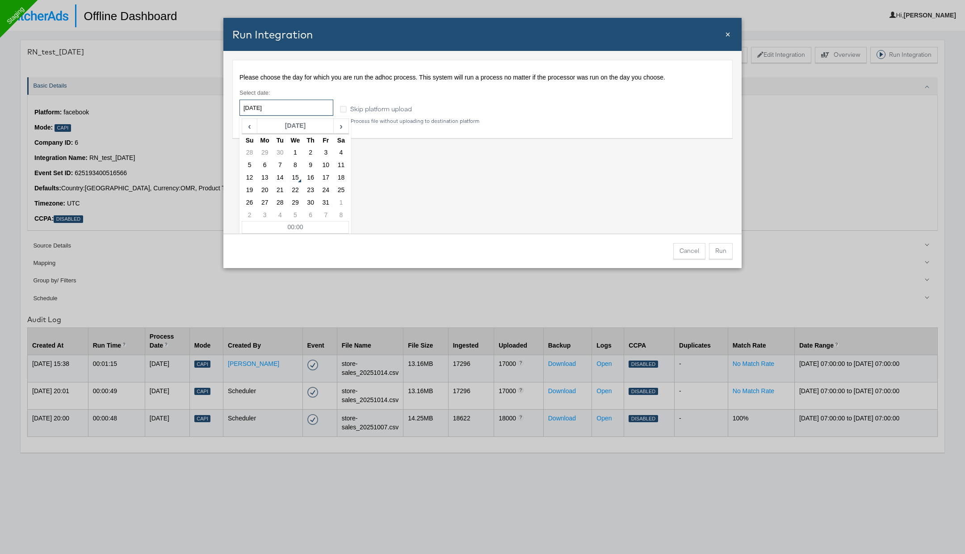
click at [305, 102] on input "2025-10-15" at bounding box center [286, 108] width 94 height 16
click at [279, 163] on td "7" at bounding box center [280, 165] width 15 height 13
type input "2025-10-07"
click at [504, 201] on div "Please choose the day for which you are run the adhoc process. This system will…" at bounding box center [482, 142] width 518 height 183
click at [726, 254] on button "Run" at bounding box center [721, 251] width 24 height 16
